Goal: Check status: Check status

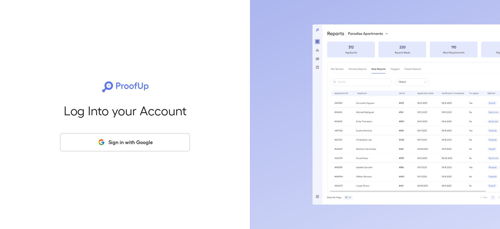
click at [142, 142] on button "Sign in with Google" at bounding box center [125, 142] width 130 height 18
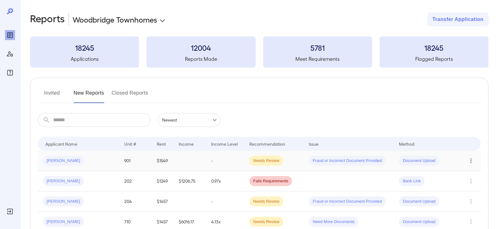
click at [469, 160] on icon "Row Actions" at bounding box center [470, 161] width 7 height 8
click at [455, 183] on li "View Report" at bounding box center [470, 183] width 49 height 10
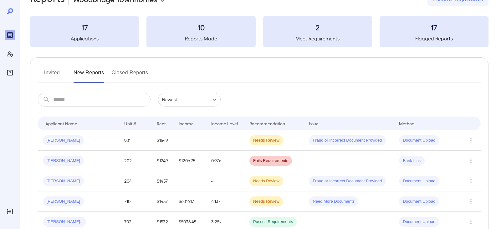
scroll to position [31, 0]
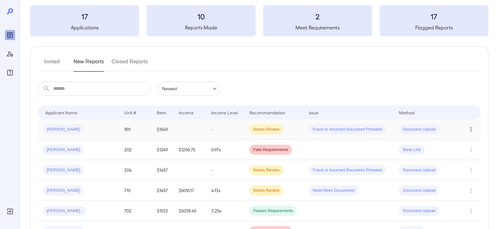
click at [469, 128] on icon "Row Actions" at bounding box center [470, 129] width 7 height 8
click at [45, 127] on div at bounding box center [248, 114] width 496 height 229
click at [60, 129] on span "[PERSON_NAME]" at bounding box center [63, 129] width 41 height 6
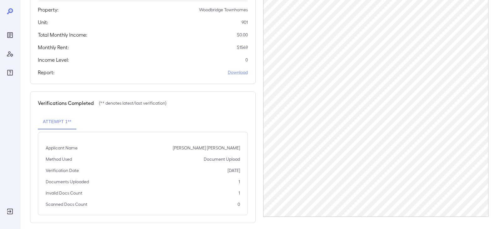
scroll to position [119, 0]
